Goal: Download file/media

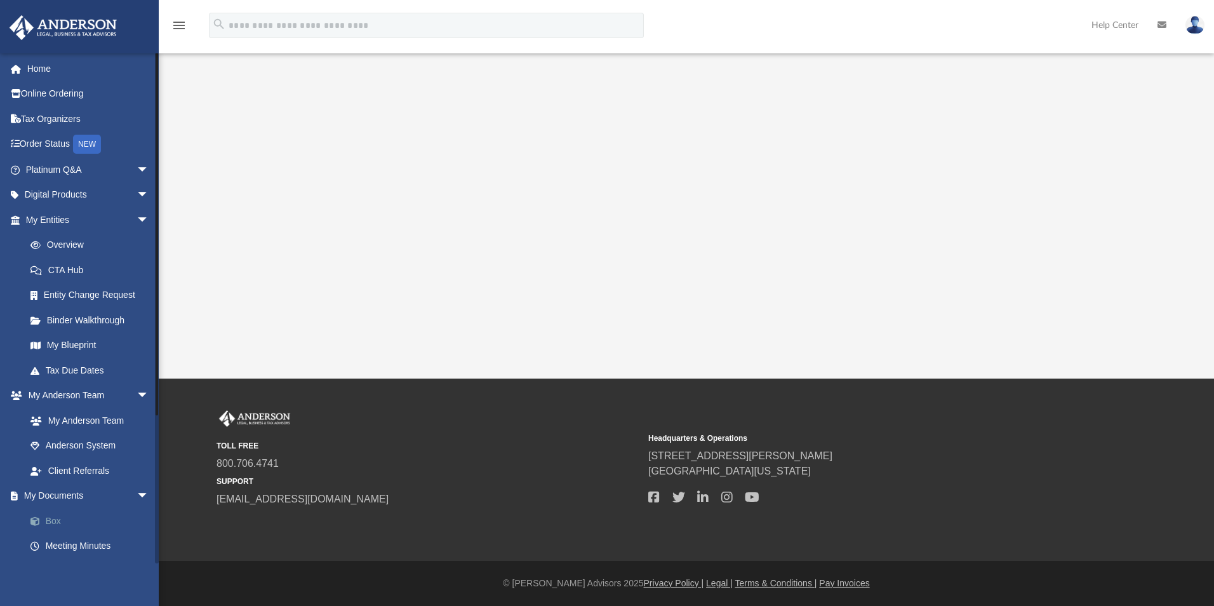
click at [52, 519] on link "Box" at bounding box center [93, 520] width 150 height 25
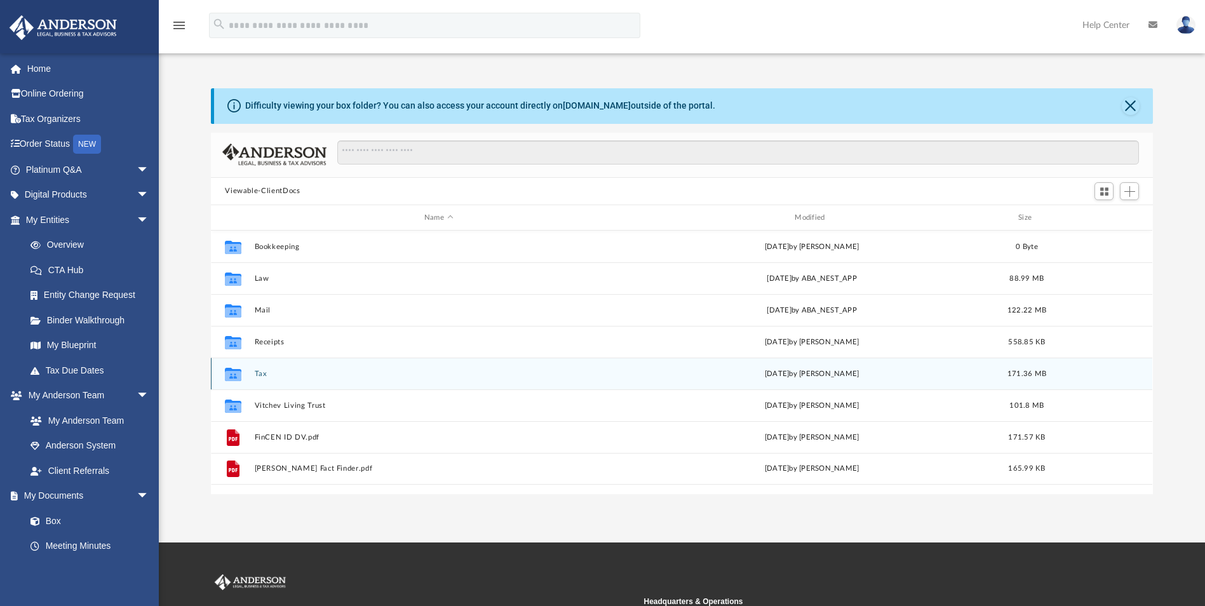
scroll to position [279, 932]
click at [260, 370] on button "Tax" at bounding box center [439, 374] width 368 height 8
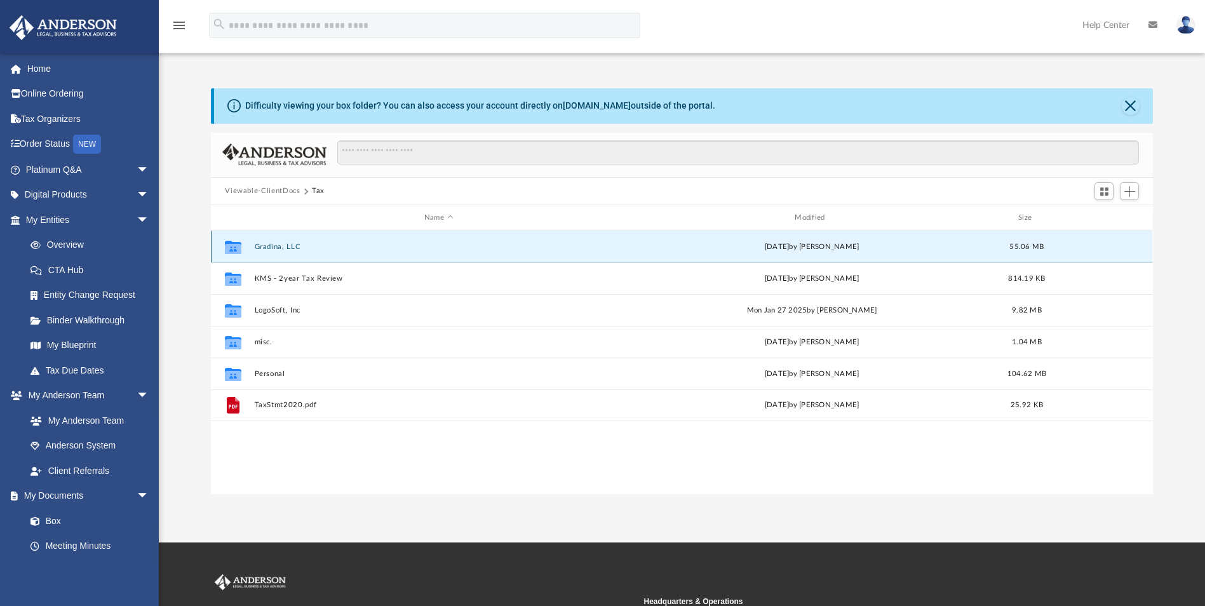
click at [278, 246] on button "Gradina, LLC" at bounding box center [439, 247] width 368 height 8
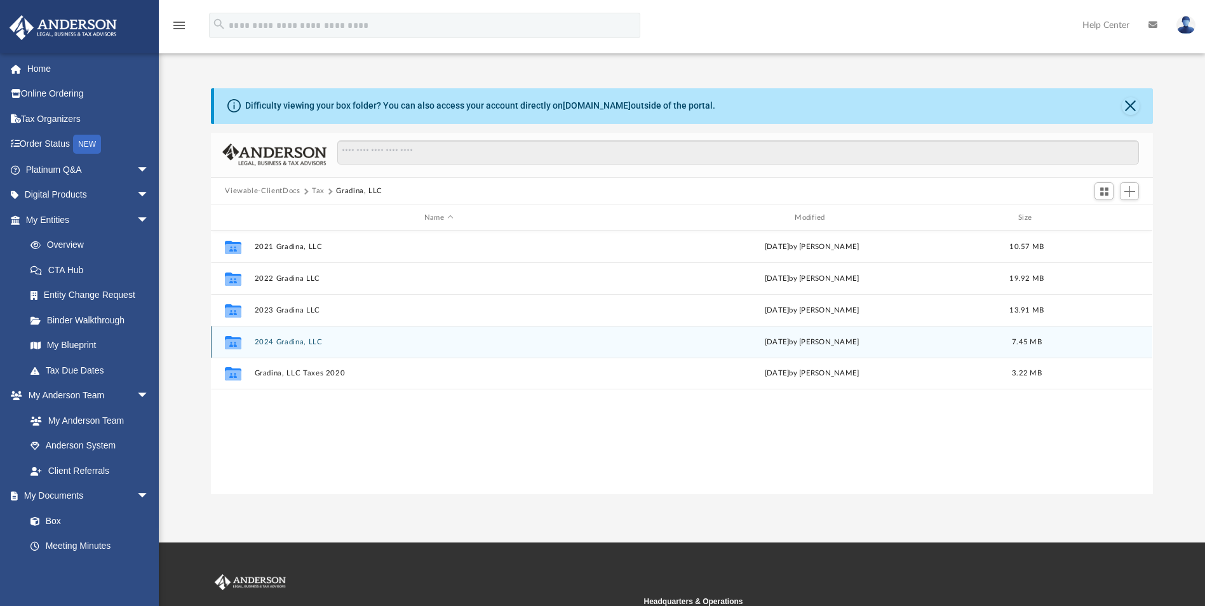
click at [278, 342] on button "2024 Gradina, LLC" at bounding box center [439, 342] width 368 height 8
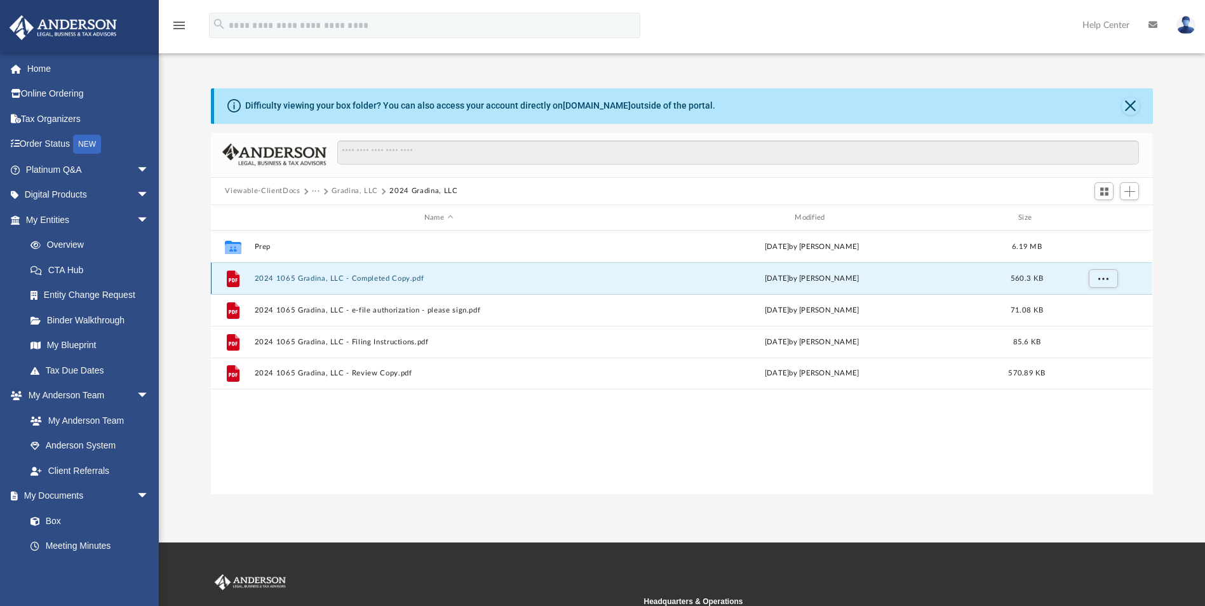
click at [344, 275] on button "2024 1065 Gradina, LLC - Completed Copy.pdf" at bounding box center [439, 278] width 368 height 8
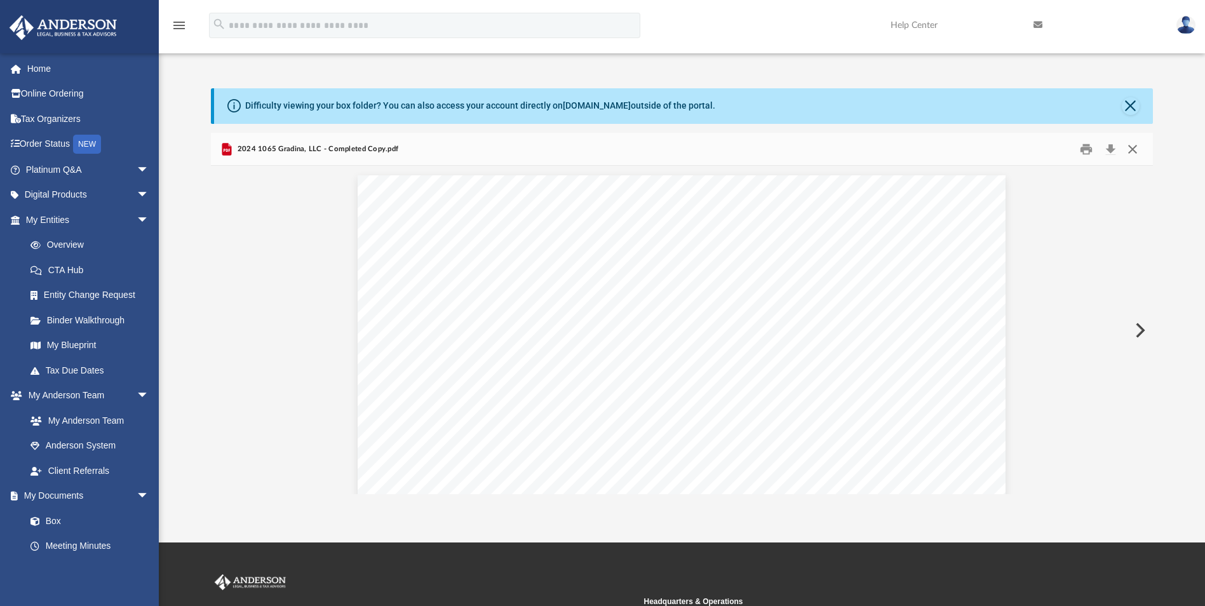
click at [1135, 149] on button "Close" at bounding box center [1132, 149] width 23 height 20
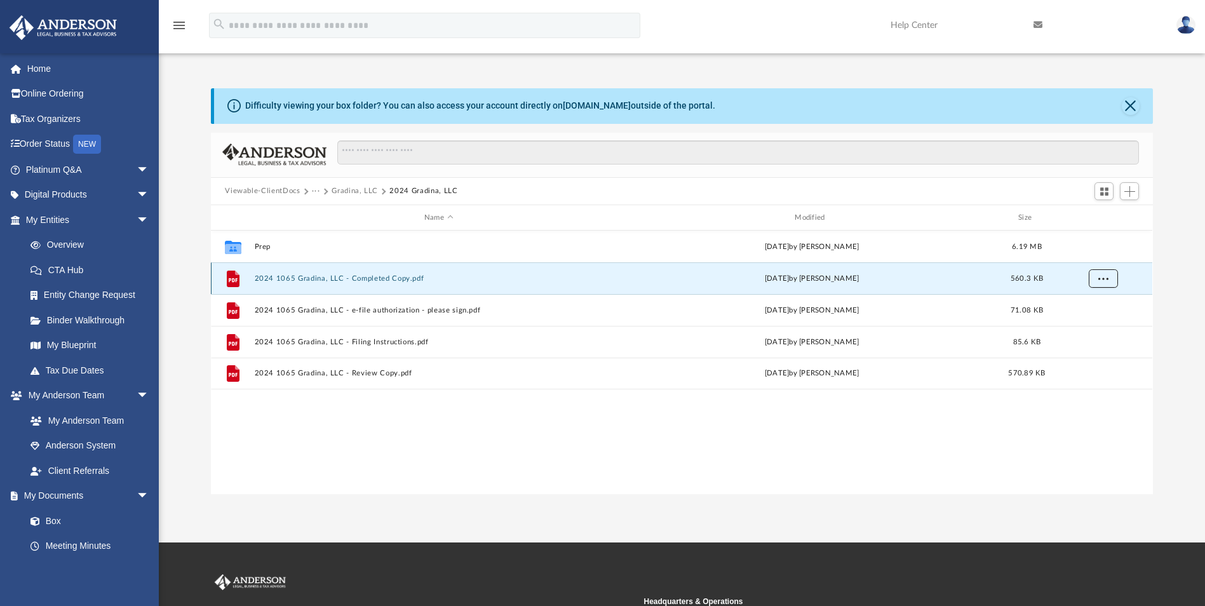
click at [1110, 277] on button "More options" at bounding box center [1102, 278] width 29 height 19
click at [1089, 323] on li "Download" at bounding box center [1091, 324] width 37 height 13
click at [343, 188] on button "Gradina, LLC" at bounding box center [354, 190] width 46 height 11
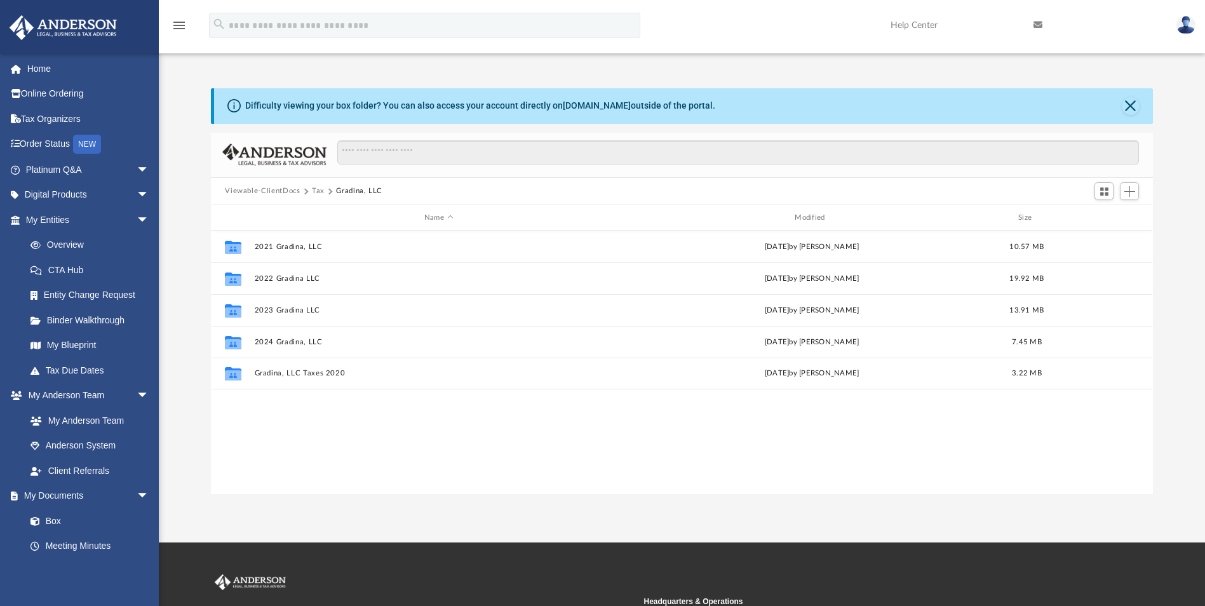
click at [312, 188] on button "Tax" at bounding box center [318, 190] width 13 height 11
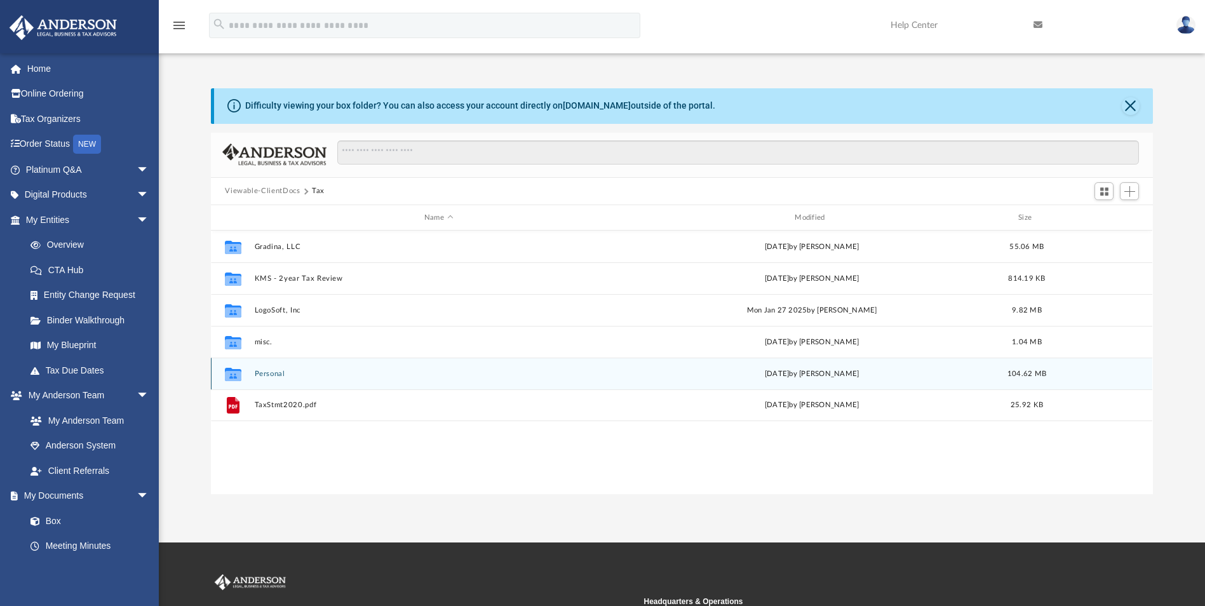
click at [265, 368] on div "Collaborated Folder Personal [DATE] by [PERSON_NAME] 104.62 MB" at bounding box center [681, 374] width 941 height 32
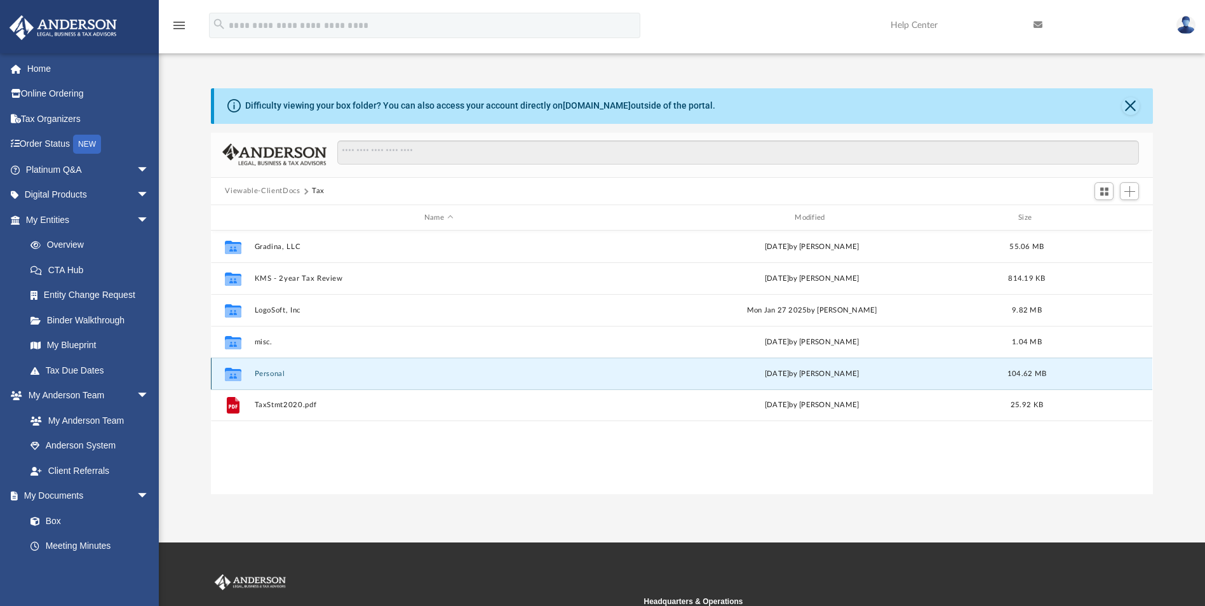
click at [274, 374] on button "Personal" at bounding box center [439, 374] width 368 height 8
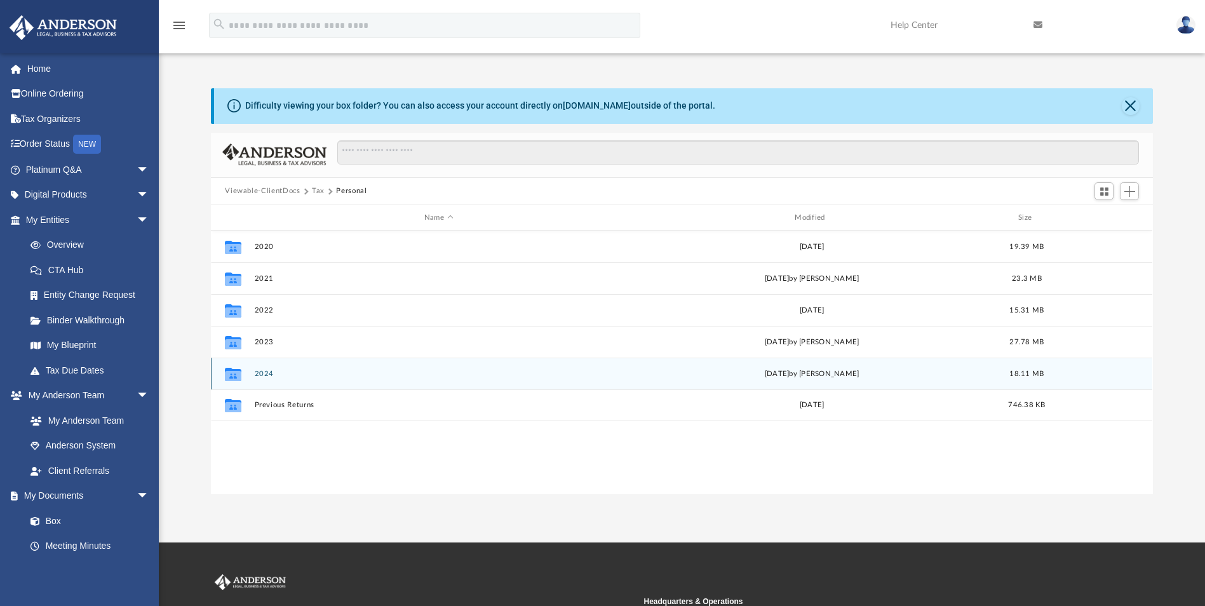
click at [265, 373] on button "2024" at bounding box center [439, 374] width 368 height 8
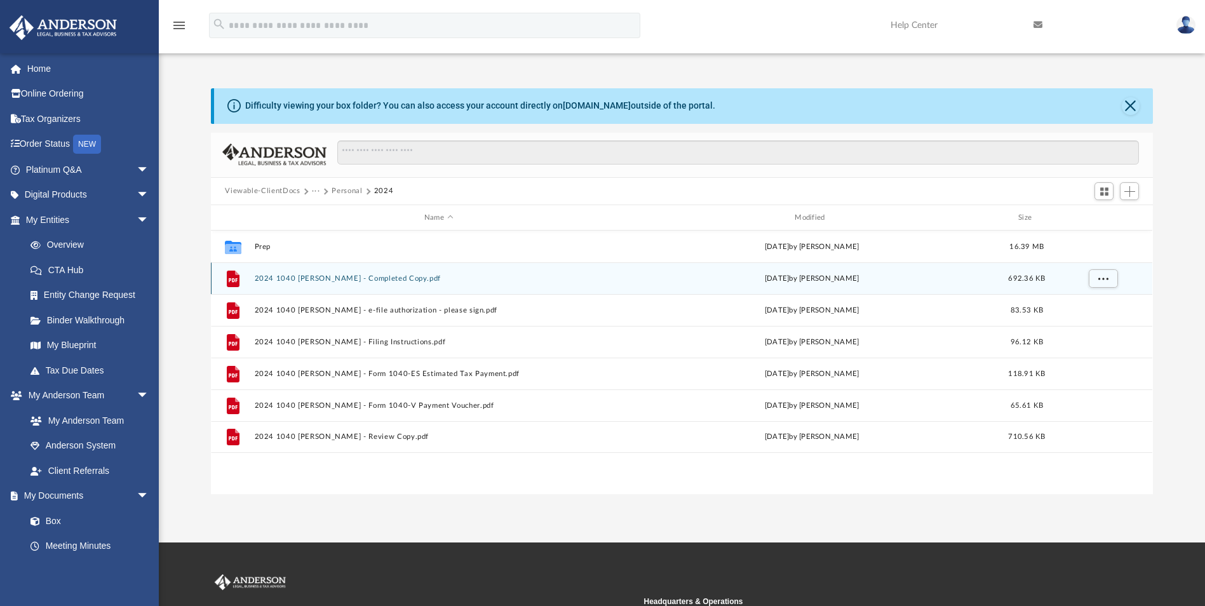
click at [328, 276] on button "2024 1040 [PERSON_NAME] - Completed Copy.pdf" at bounding box center [439, 278] width 368 height 8
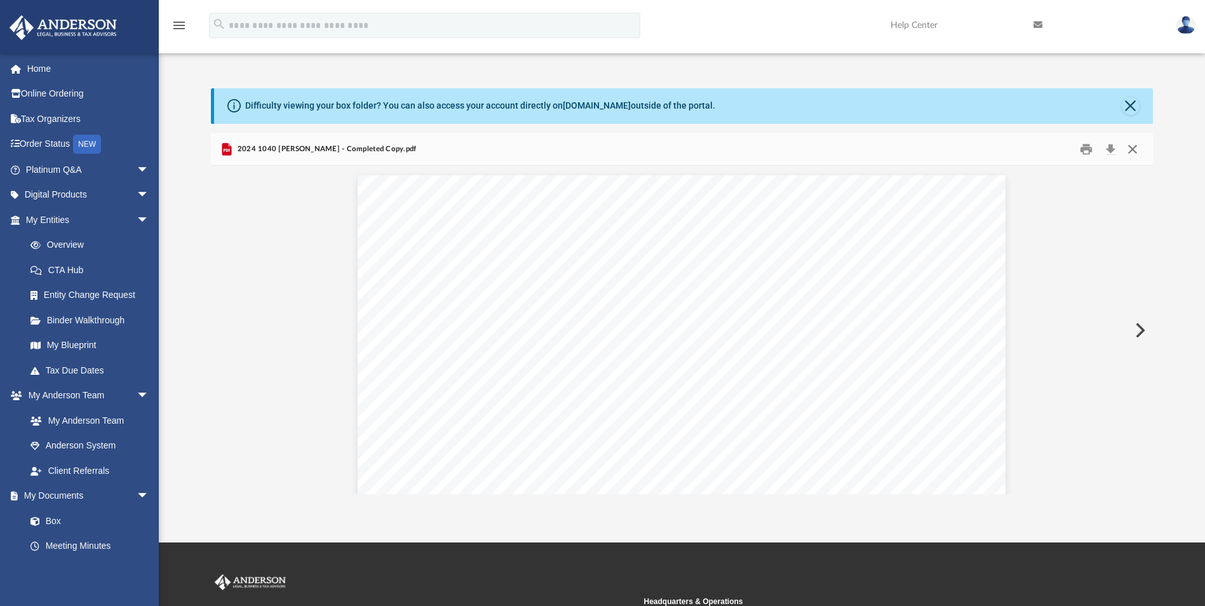
click at [1131, 145] on button "Close" at bounding box center [1132, 149] width 23 height 20
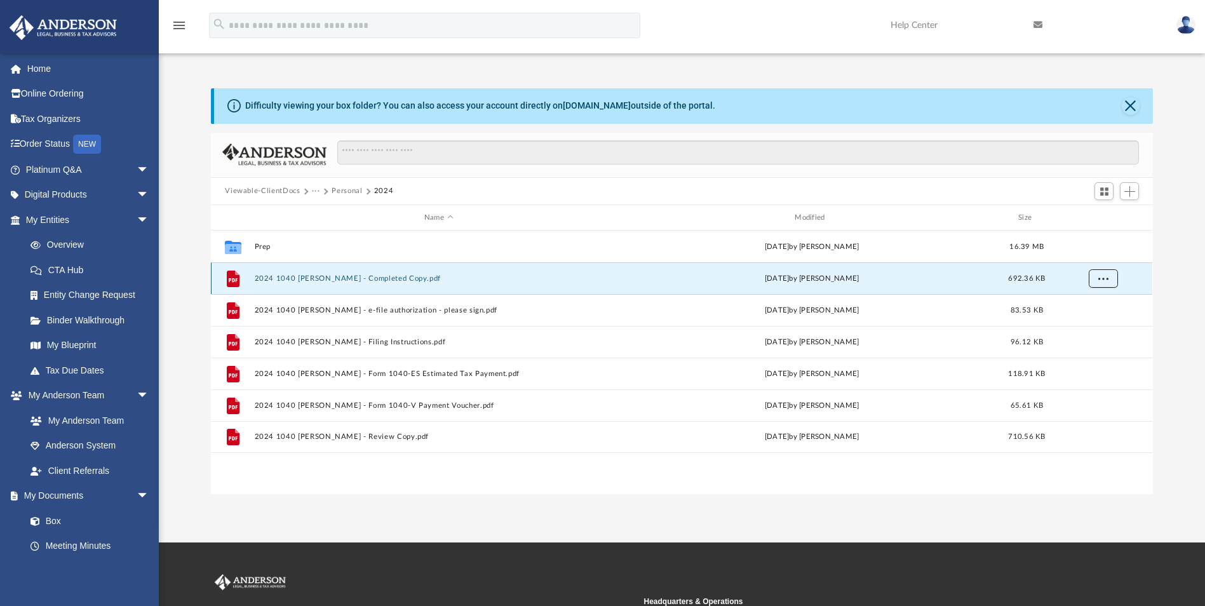
click at [1108, 277] on button "More options" at bounding box center [1102, 278] width 29 height 19
click at [1092, 323] on li "Download" at bounding box center [1091, 324] width 37 height 13
